Goal: Check status: Check status

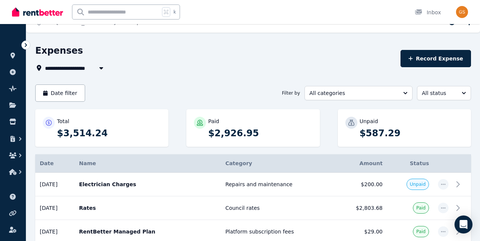
click at [19, 13] on img at bounding box center [37, 11] width 51 height 11
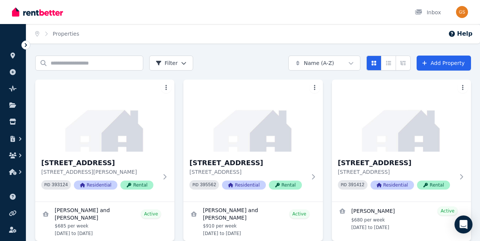
scroll to position [35, 0]
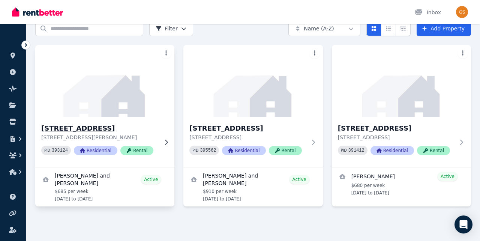
click at [163, 132] on div "[STREET_ADDRESS][PERSON_NAME] [STREET_ADDRESS][PERSON_NAME] PID 393124 Resident…" at bounding box center [104, 142] width 139 height 50
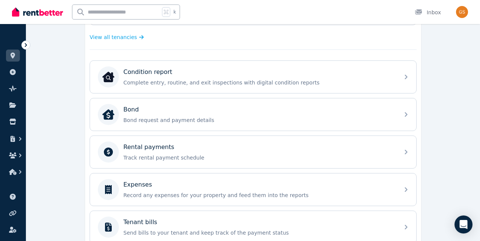
scroll to position [216, 0]
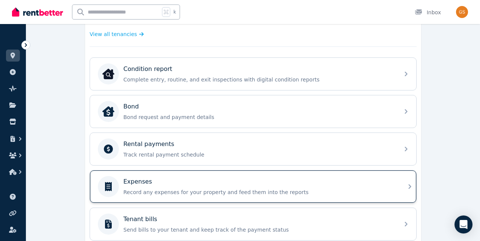
click at [238, 185] on div "Expenses" at bounding box center [259, 181] width 272 height 9
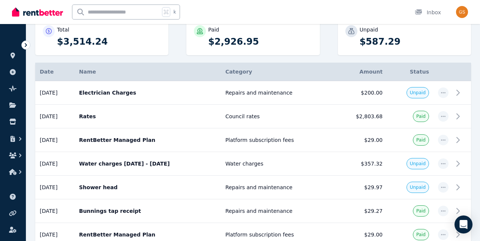
scroll to position [107, 0]
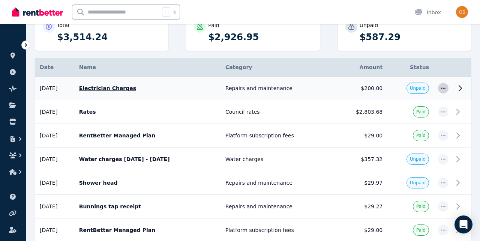
click at [443, 86] on icon "button" at bounding box center [444, 88] width 6 height 5
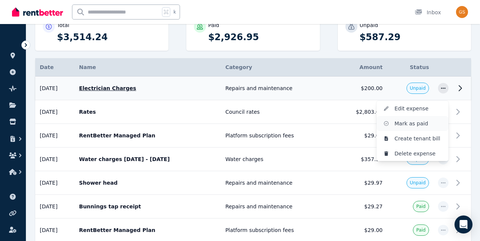
click at [417, 122] on span "Mark as paid" at bounding box center [419, 123] width 48 height 9
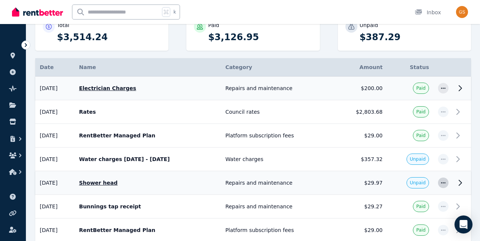
click at [444, 182] on icon "button" at bounding box center [443, 182] width 5 height 1
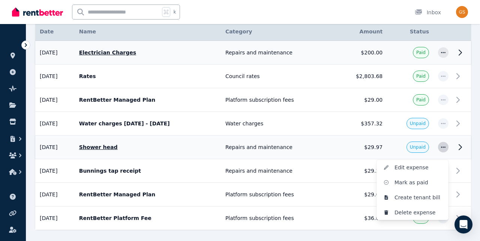
scroll to position [144, 0]
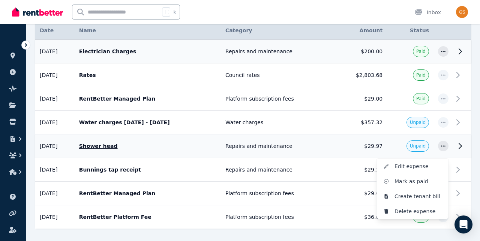
click at [461, 147] on icon at bounding box center [460, 145] width 3 height 5
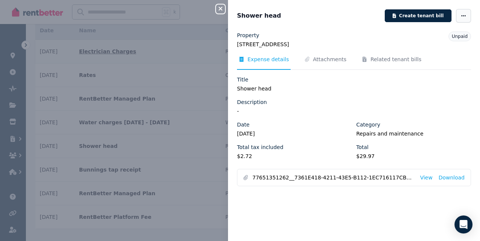
click at [460, 16] on span "button" at bounding box center [463, 16] width 15 height 14
click at [341, 47] on legend "[STREET_ADDRESS]" at bounding box center [354, 45] width 234 height 8
click at [413, 17] on button "Create tenant bill" at bounding box center [418, 15] width 67 height 13
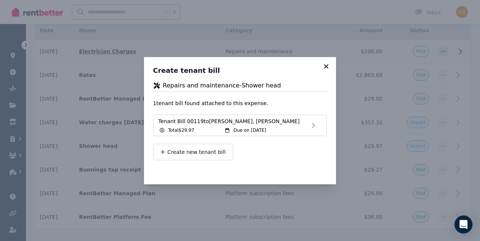
click at [328, 68] on icon at bounding box center [326, 66] width 4 height 4
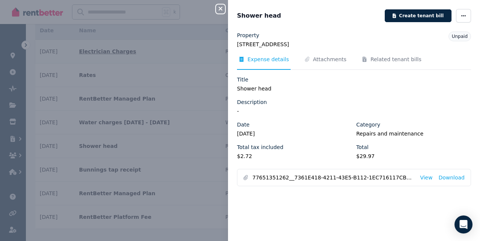
click at [221, 9] on icon "button" at bounding box center [221, 9] width 4 height 4
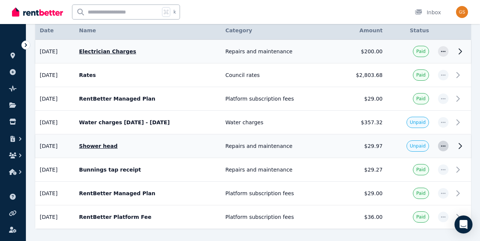
click at [443, 149] on span "button" at bounding box center [443, 146] width 11 height 11
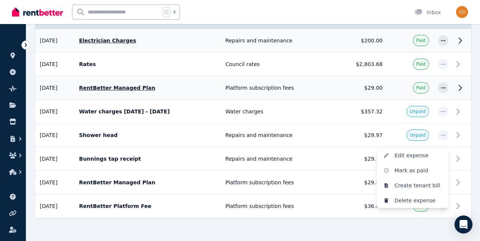
scroll to position [172, 0]
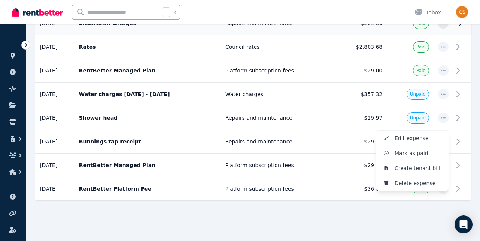
click at [295, 205] on div "Date Name Category Amount Status 04/09/2025 04/09/2025 Electrician Charges Repa…" at bounding box center [253, 103] width 436 height 221
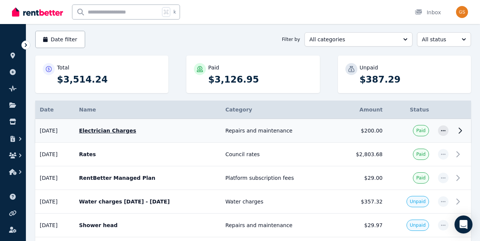
scroll to position [0, 0]
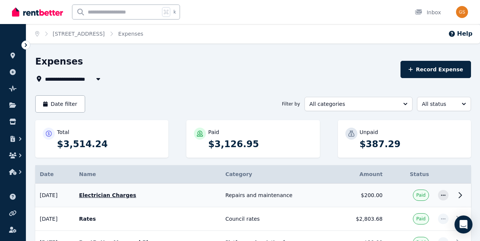
click at [17, 13] on img at bounding box center [37, 11] width 51 height 11
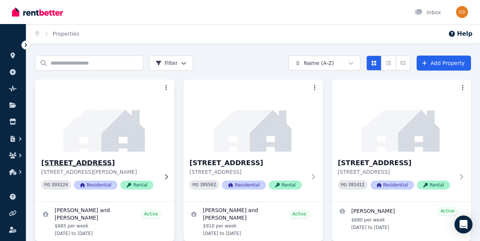
click at [157, 160] on h3 "[STREET_ADDRESS]" at bounding box center [99, 163] width 117 height 11
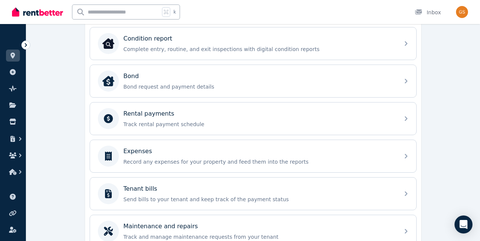
scroll to position [251, 0]
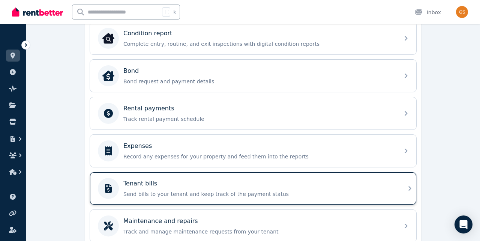
click at [165, 189] on div "Tenant bills Send bills to your tenant and keep track of the payment status" at bounding box center [259, 188] width 272 height 19
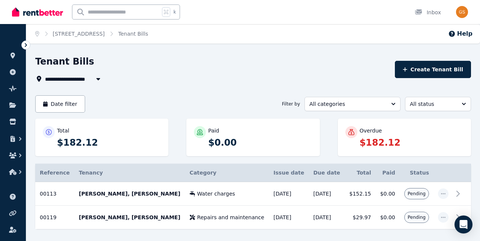
scroll to position [29, 0]
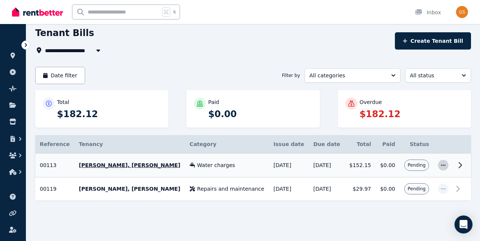
click at [445, 165] on icon "button" at bounding box center [443, 164] width 5 height 1
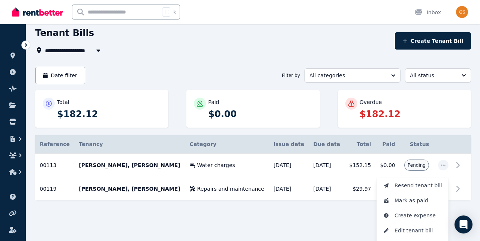
click at [365, 216] on div at bounding box center [253, 221] width 436 height 14
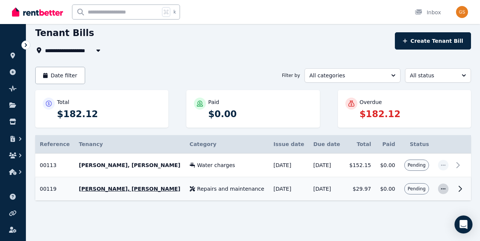
click at [441, 188] on icon "button" at bounding box center [444, 188] width 6 height 5
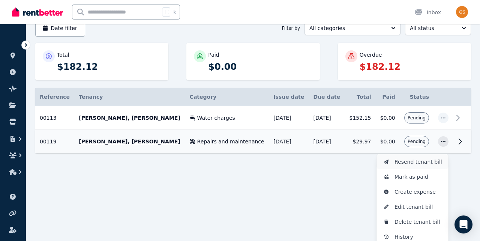
scroll to position [78, 0]
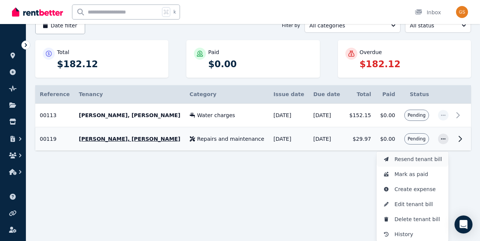
click at [422, 158] on span "Resend tenant bill" at bounding box center [419, 159] width 48 height 9
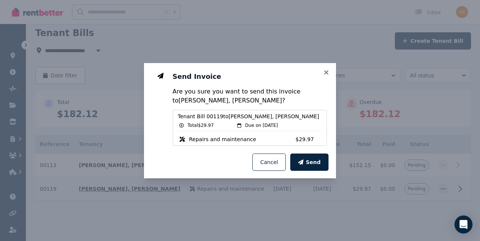
scroll to position [29, 0]
click at [306, 164] on button "Send" at bounding box center [310, 162] width 38 height 17
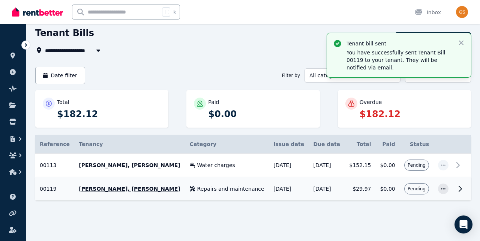
click at [25, 13] on img at bounding box center [37, 11] width 51 height 11
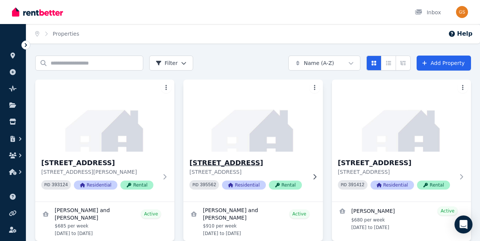
scroll to position [35, 0]
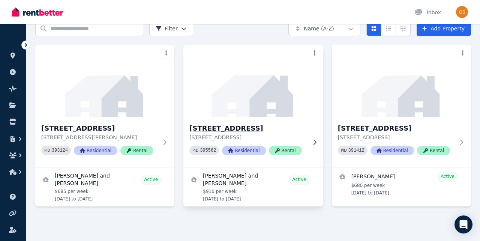
click at [305, 134] on p "[STREET_ADDRESS]" at bounding box center [248, 138] width 117 height 8
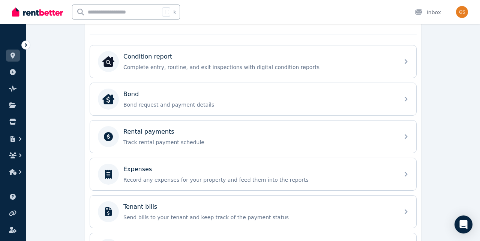
scroll to position [229, 0]
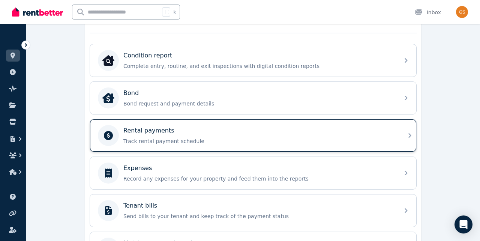
click at [278, 147] on div "Rental payments Track rental payment schedule" at bounding box center [253, 135] width 327 height 32
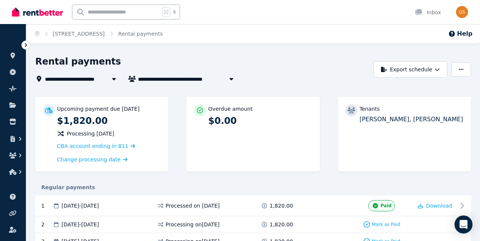
click at [20, 17] on img at bounding box center [37, 11] width 51 height 11
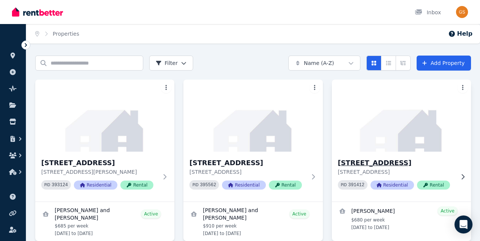
click at [368, 161] on h3 "[STREET_ADDRESS]" at bounding box center [396, 163] width 117 height 11
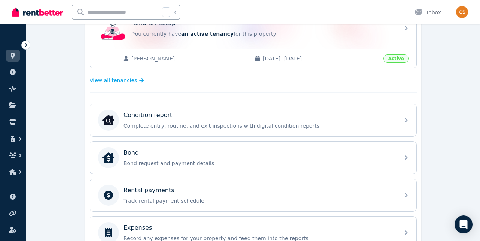
scroll to position [170, 0]
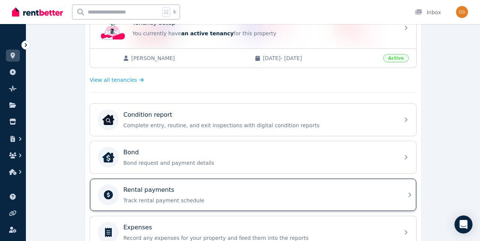
click at [379, 203] on p "Track rental payment schedule" at bounding box center [259, 201] width 272 height 8
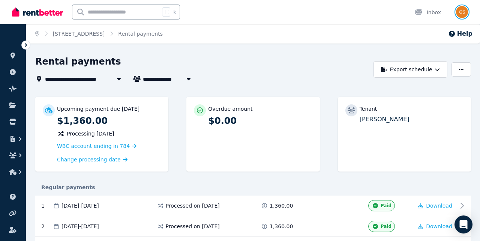
click at [465, 11] on img "button" at bounding box center [462, 12] width 12 height 12
